Goal: Task Accomplishment & Management: Use online tool/utility

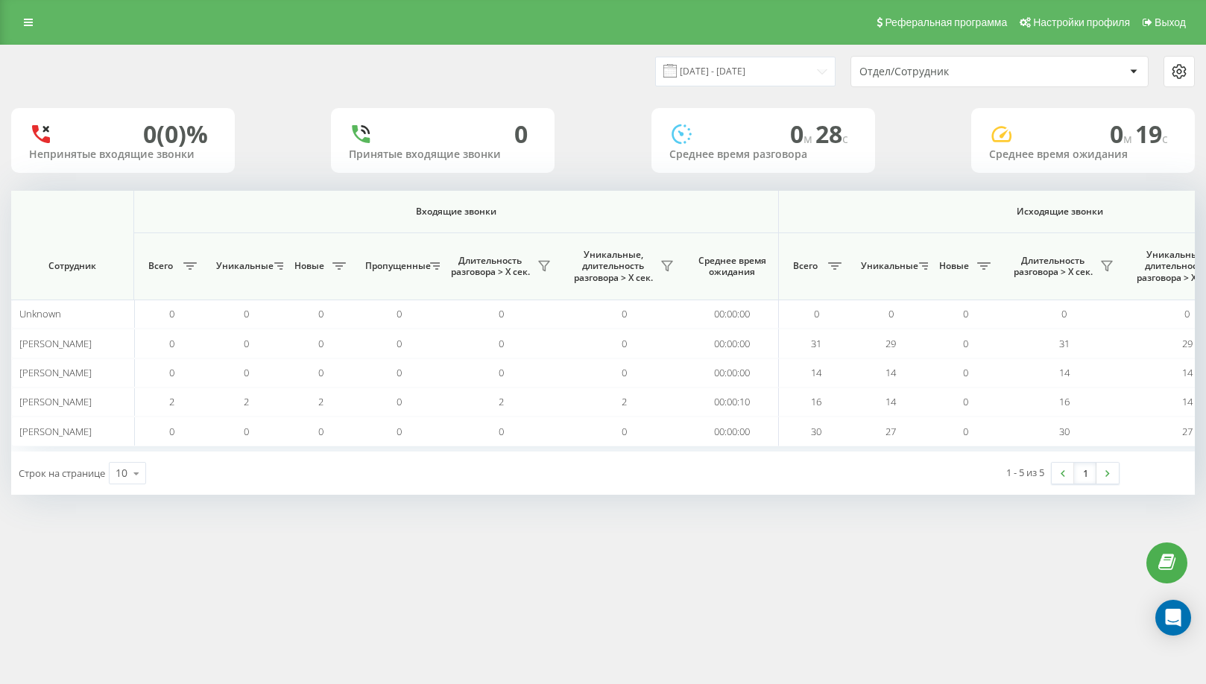
scroll to position [0, 896]
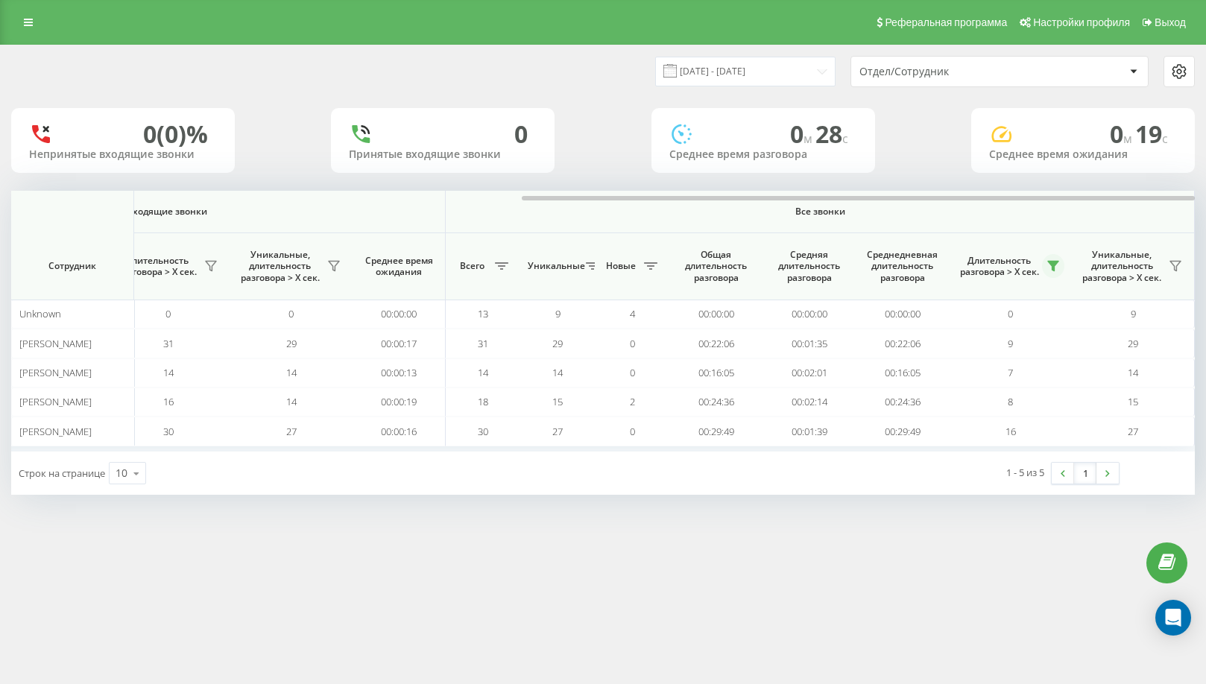
click at [1057, 266] on icon at bounding box center [1054, 266] width 12 height 12
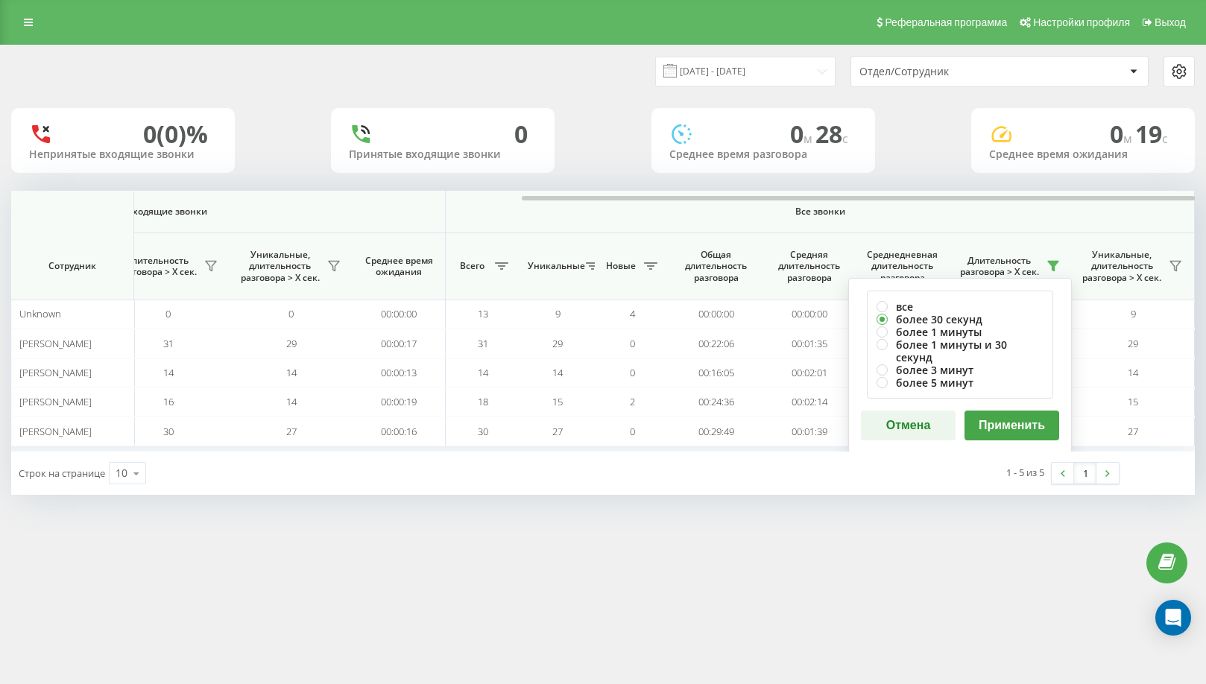
click at [1041, 412] on button "Применить" at bounding box center [1012, 426] width 95 height 30
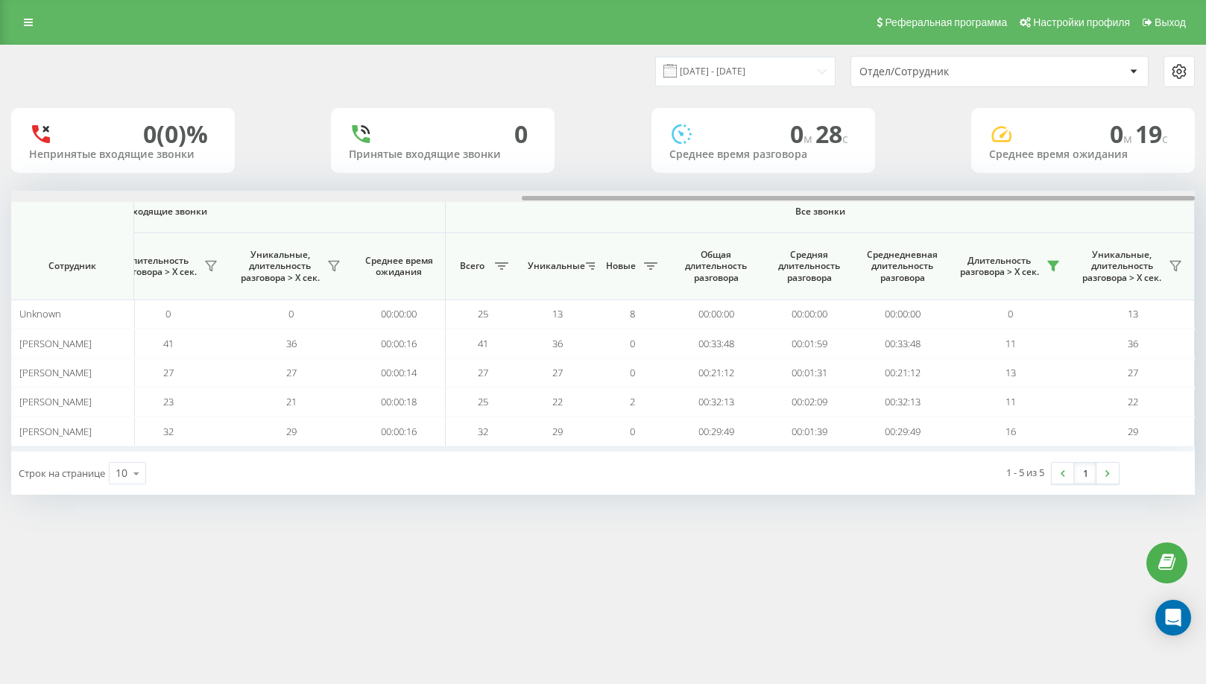
click at [1166, 195] on div at bounding box center [603, 196] width 1184 height 11
click at [1064, 265] on button at bounding box center [1053, 266] width 22 height 24
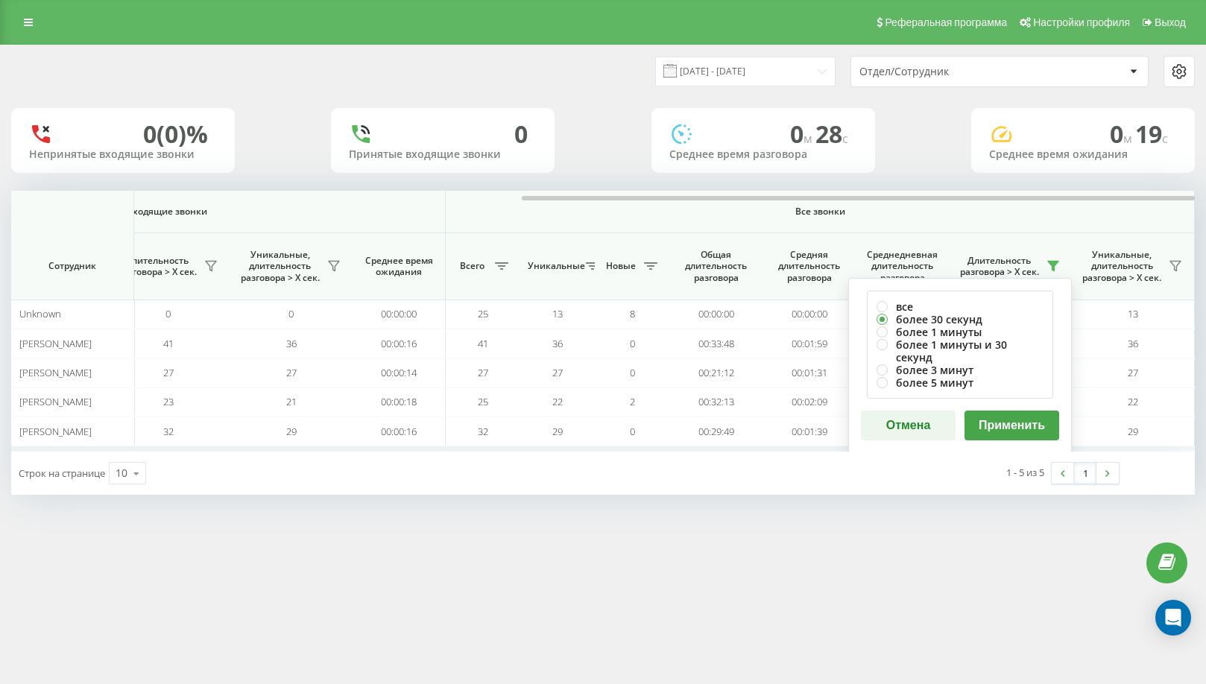
click at [1014, 414] on button "Применить" at bounding box center [1012, 426] width 95 height 30
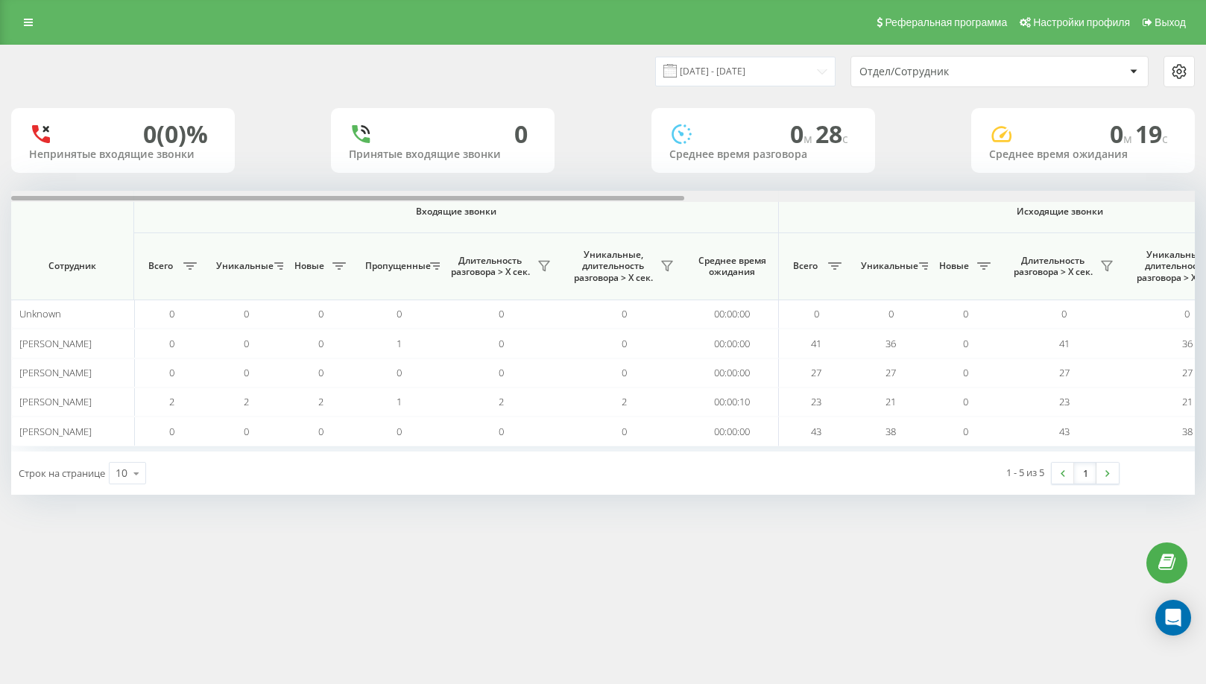
click at [1182, 197] on div at bounding box center [603, 196] width 1184 height 11
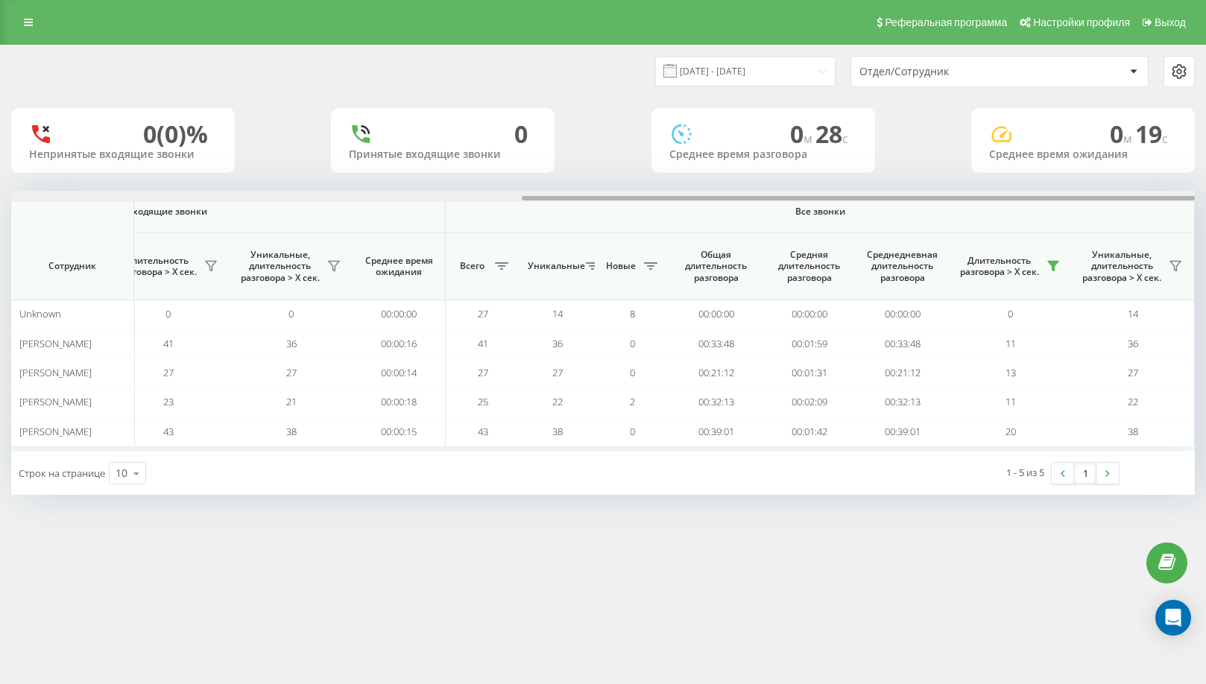
click at [1182, 197] on div at bounding box center [858, 198] width 673 height 4
click at [1048, 271] on icon at bounding box center [1054, 266] width 12 height 12
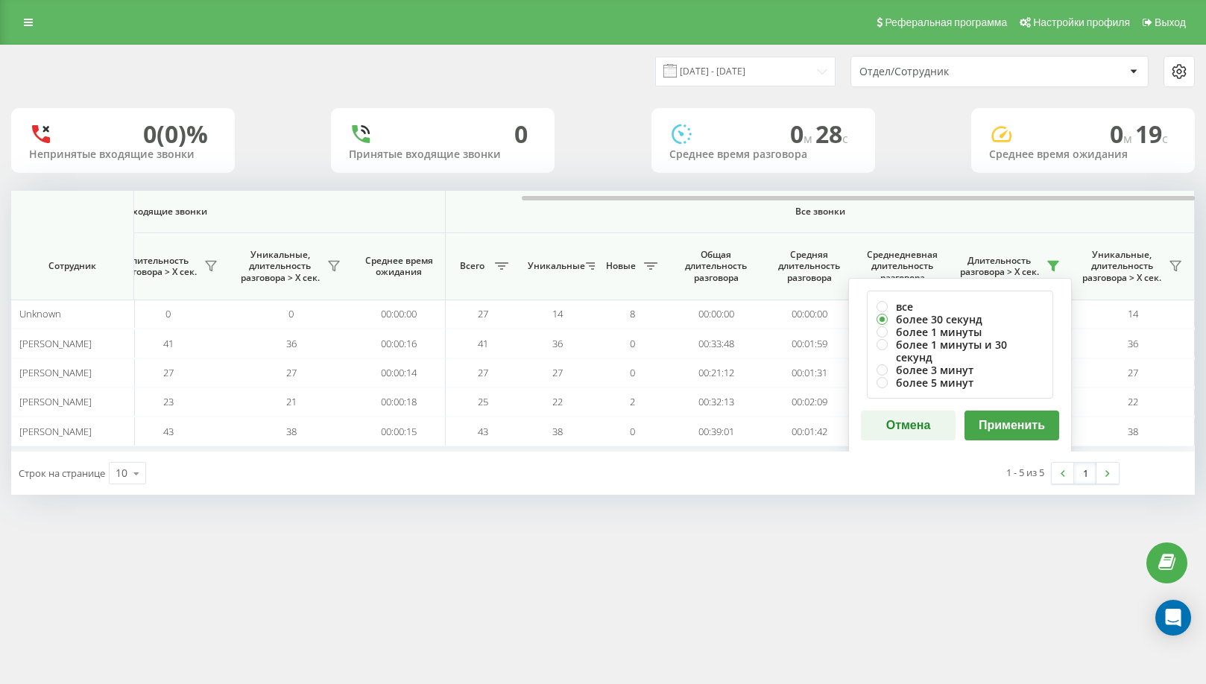
click at [1004, 411] on button "Применить" at bounding box center [1012, 426] width 95 height 30
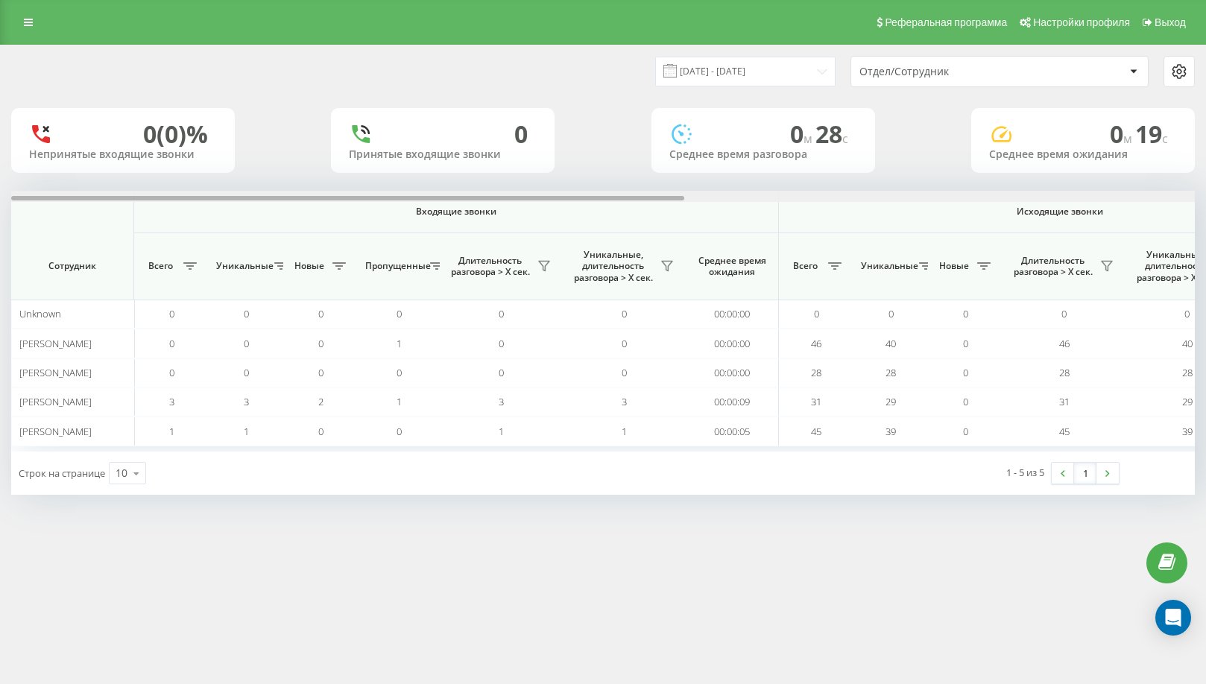
click at [1171, 202] on div at bounding box center [603, 196] width 1184 height 11
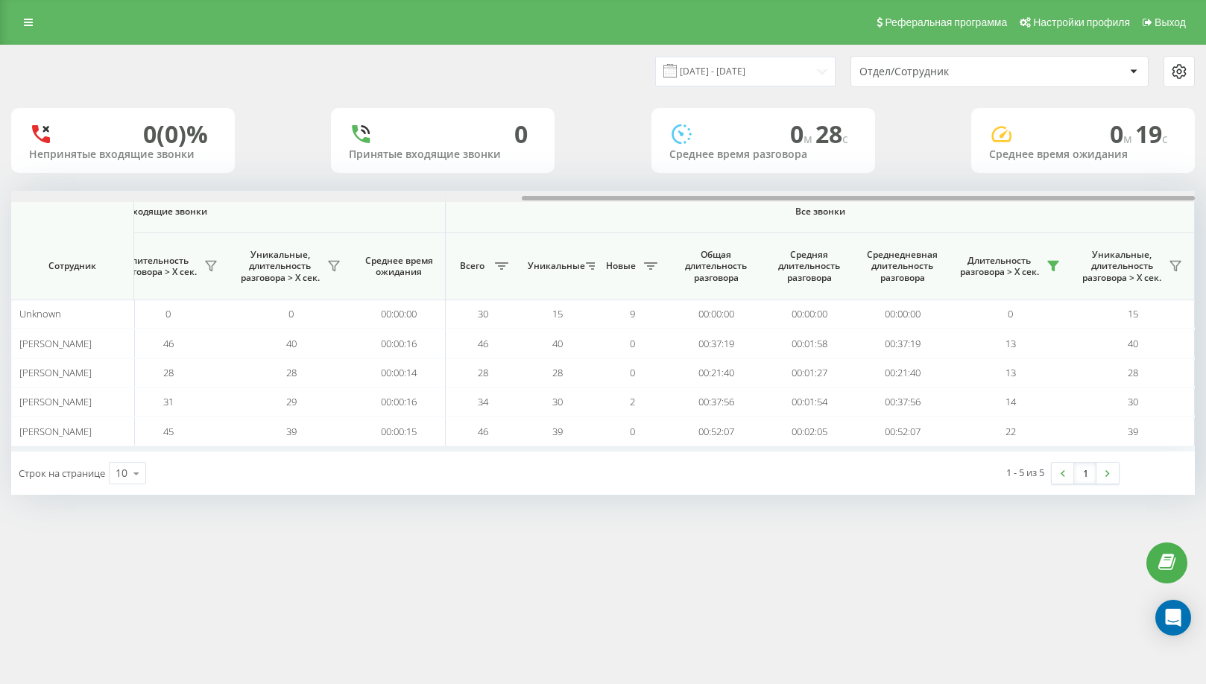
click at [1171, 202] on div at bounding box center [603, 196] width 1184 height 11
click at [1047, 264] on button at bounding box center [1053, 266] width 22 height 24
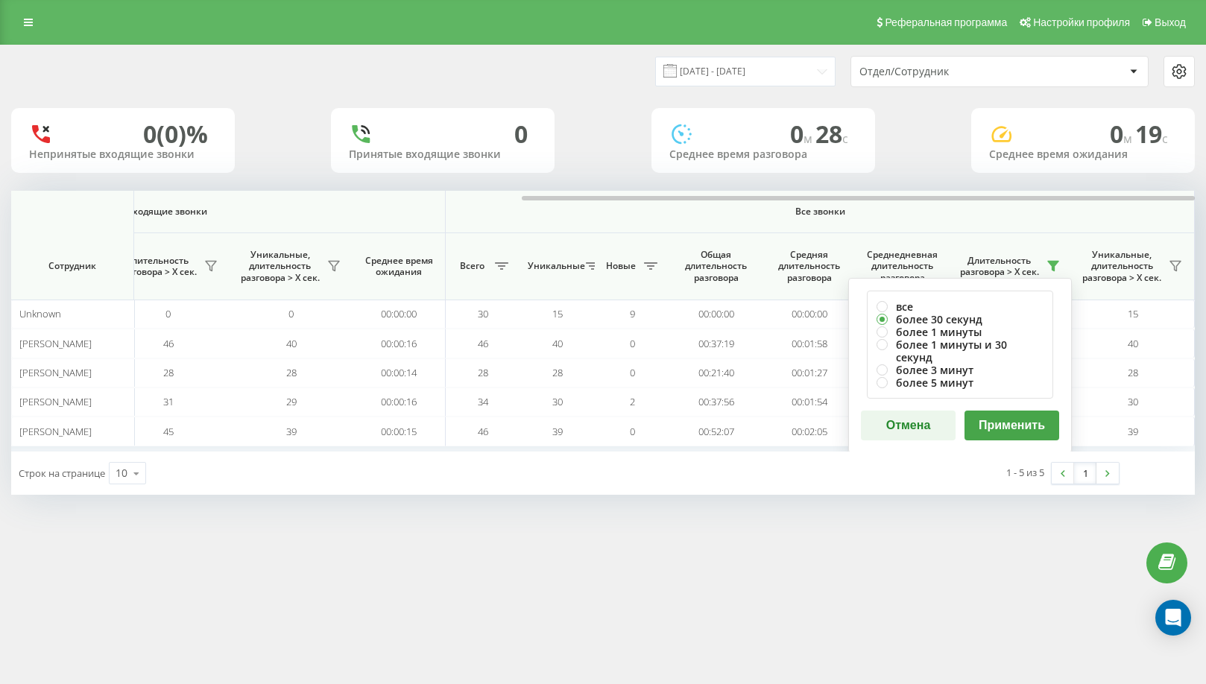
click at [1042, 424] on button "Применить" at bounding box center [1012, 426] width 95 height 30
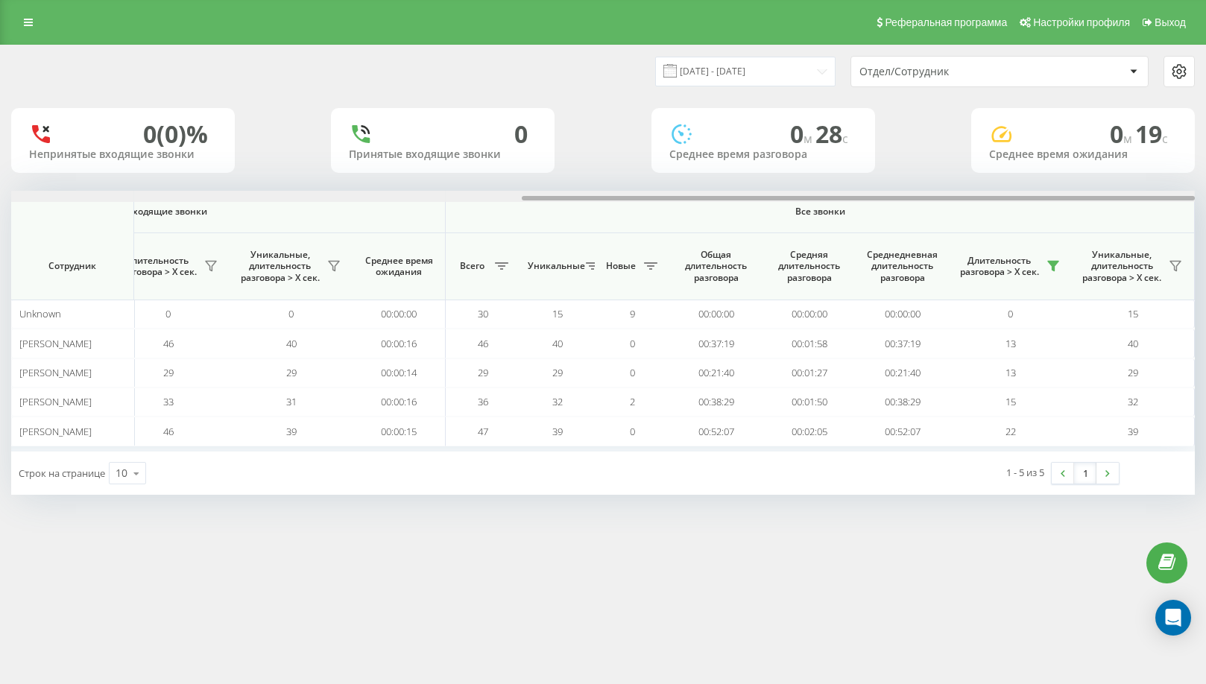
click at [1186, 196] on div at bounding box center [603, 196] width 1184 height 11
click at [1046, 268] on button at bounding box center [1053, 266] width 22 height 24
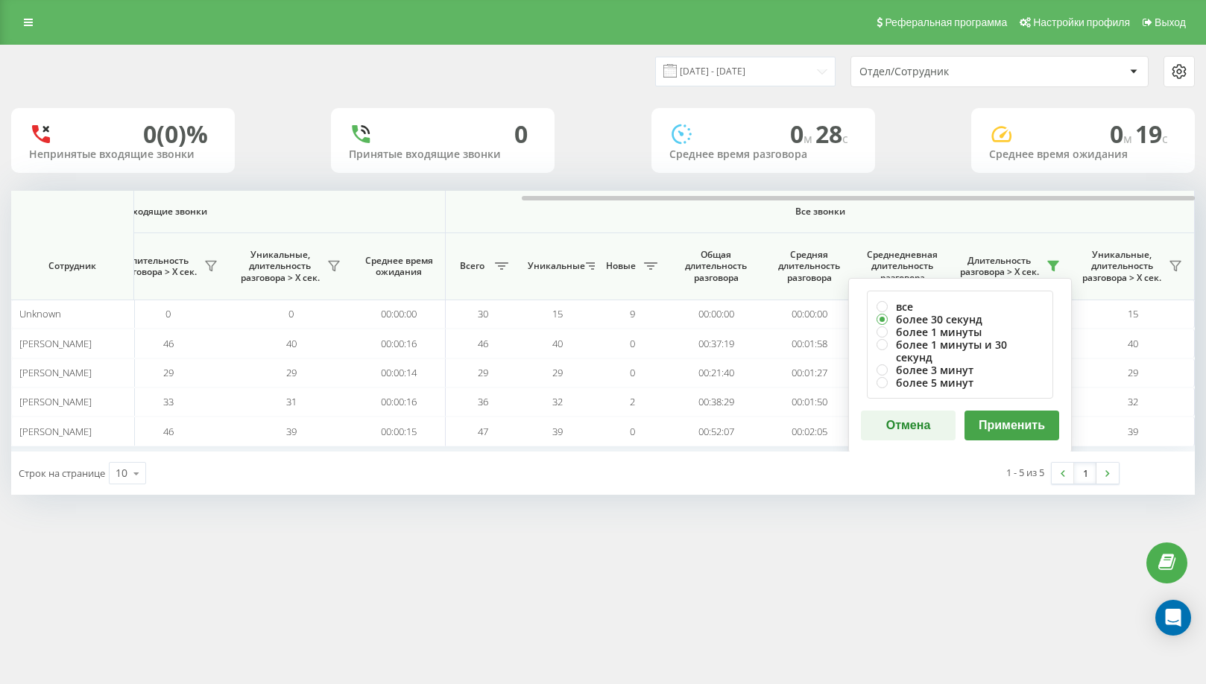
click at [1022, 411] on button "Применить" at bounding box center [1012, 426] width 95 height 30
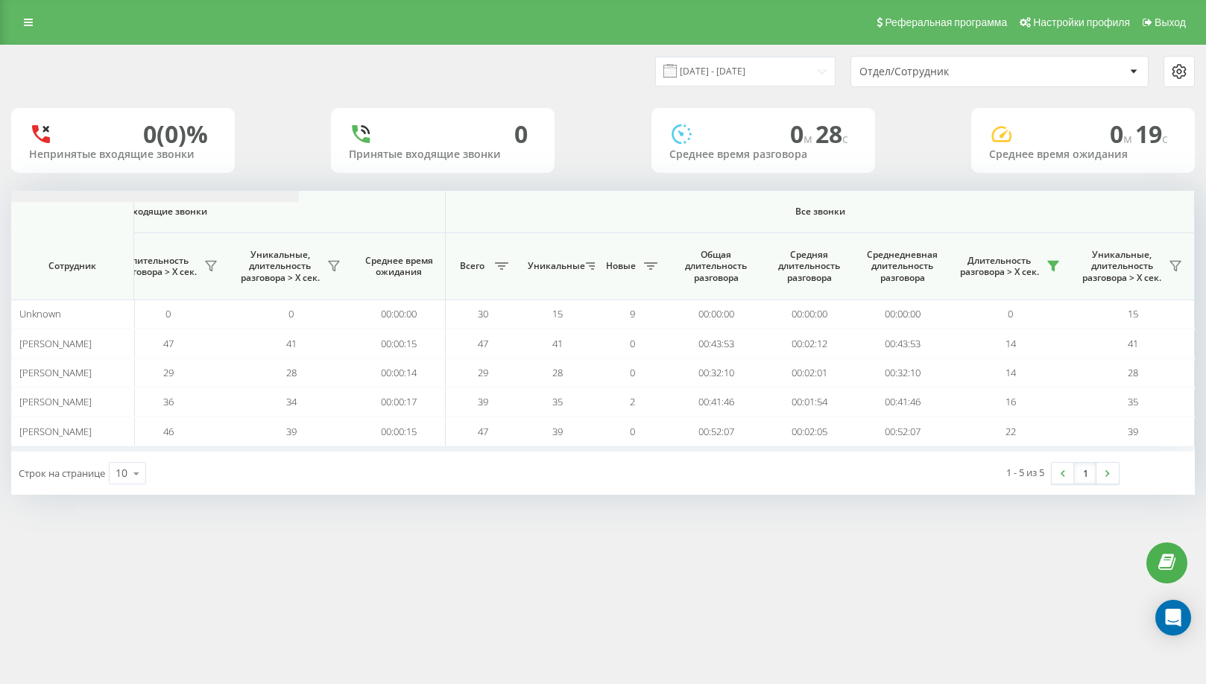
click at [1177, 198] on div at bounding box center [858, 198] width 673 height 4
